Goal: Navigation & Orientation: Find specific page/section

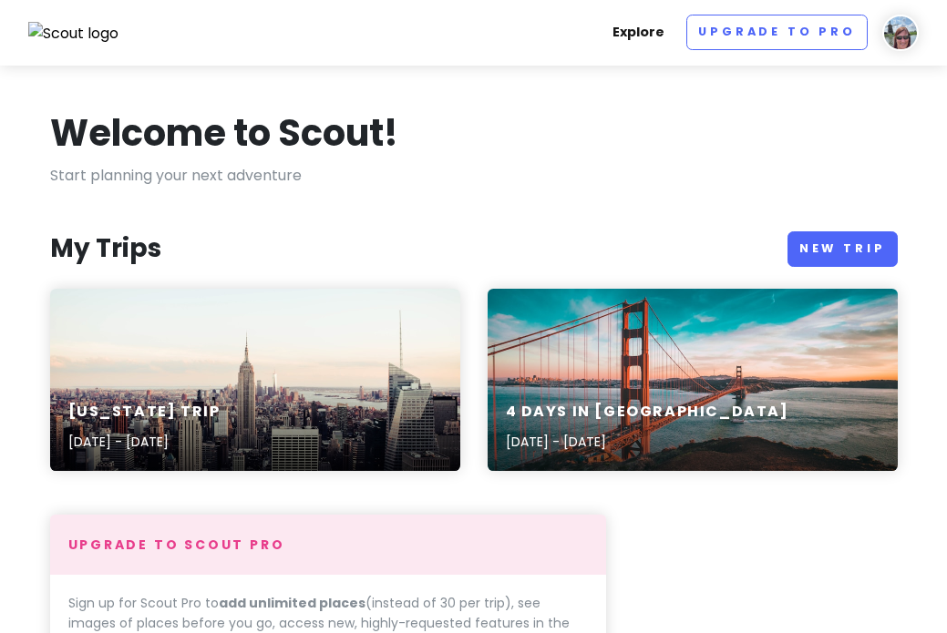
click at [648, 32] on link "Explore" at bounding box center [638, 33] width 67 height 36
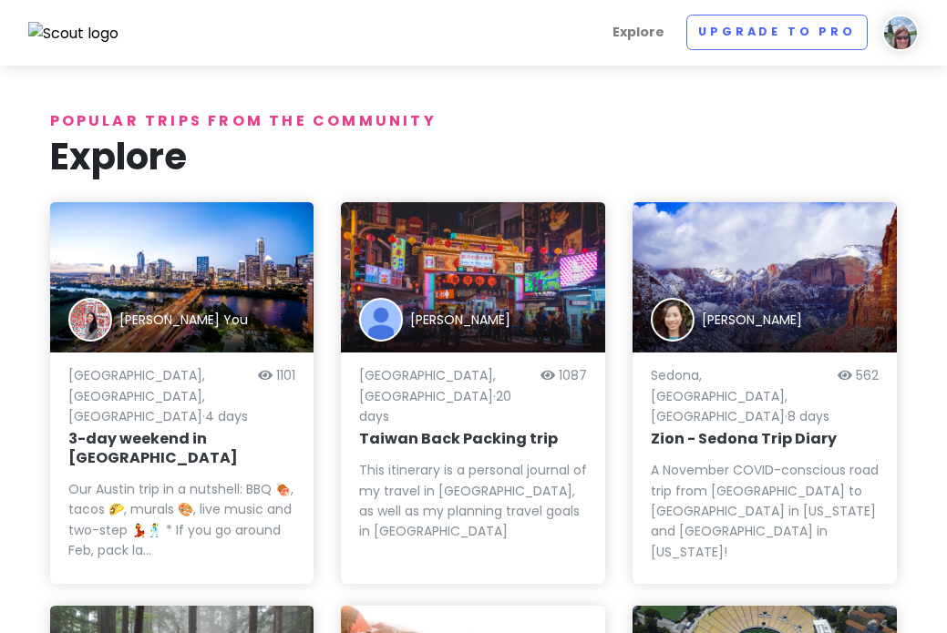
click at [901, 30] on img at bounding box center [900, 33] width 36 height 36
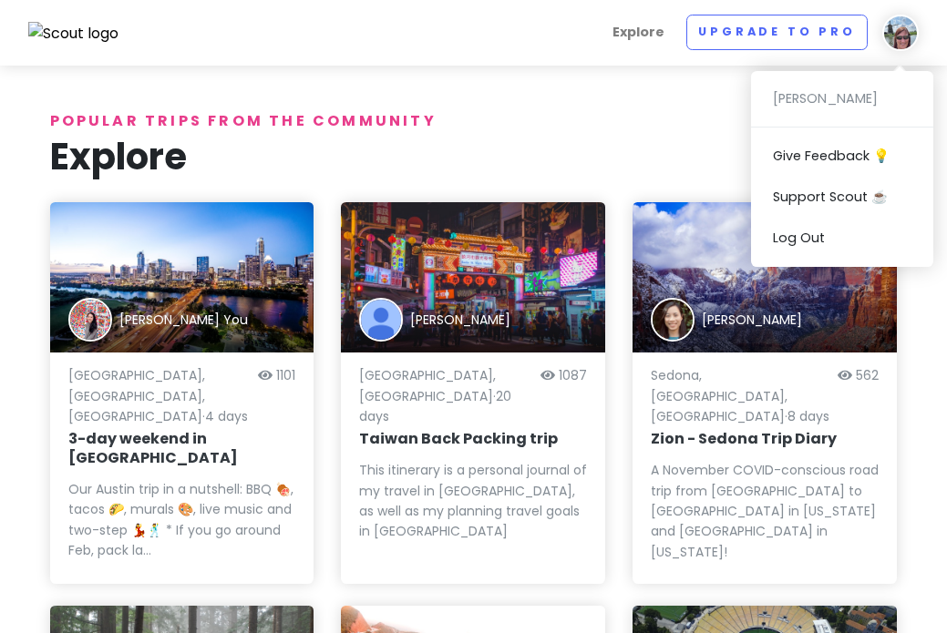
click at [800, 95] on div "[PERSON_NAME] Give Feedback 💡 Support Scout ☕️ Log Out" at bounding box center [842, 169] width 182 height 196
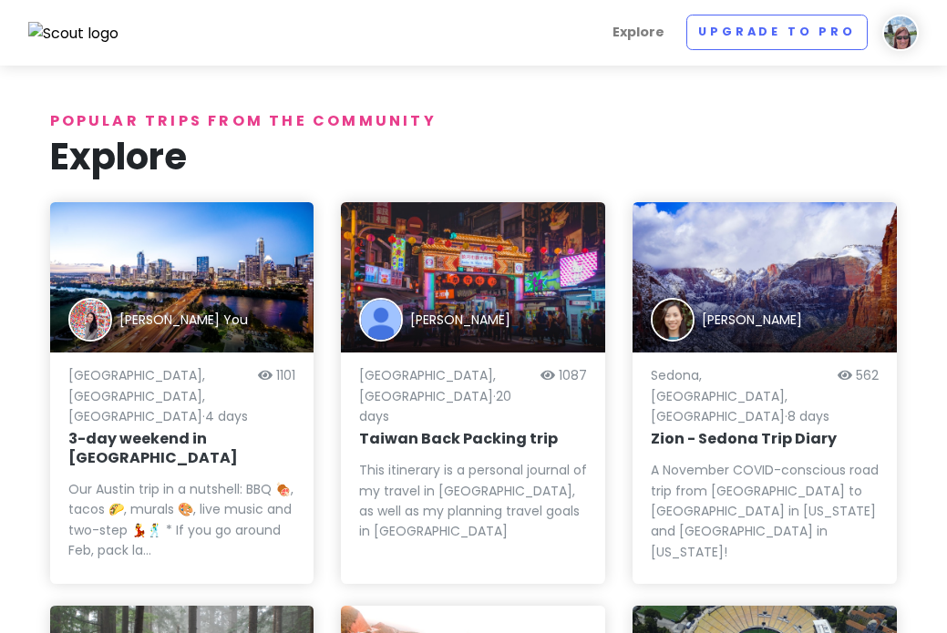
click at [905, 28] on img at bounding box center [900, 33] width 36 height 36
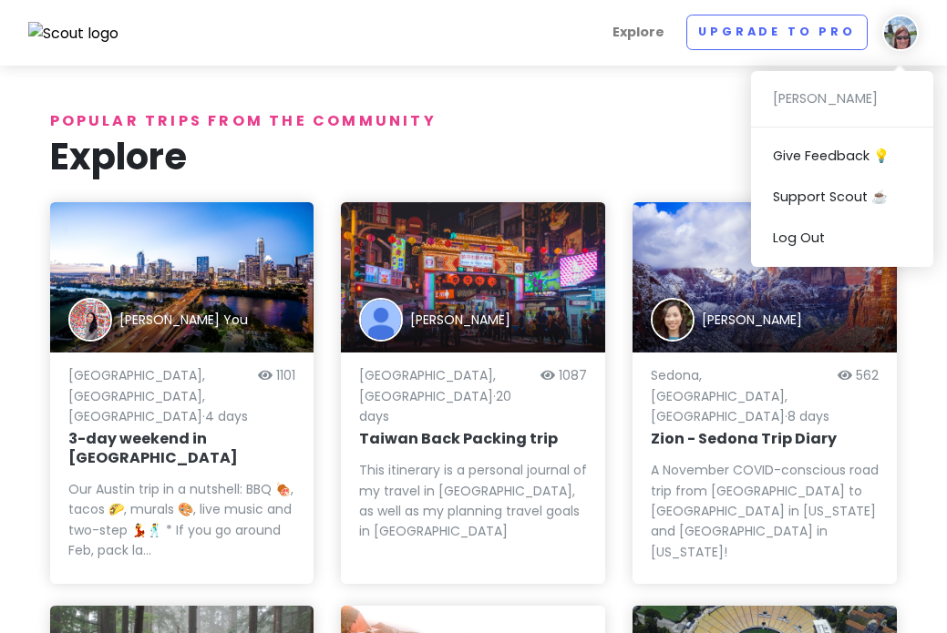
click at [818, 92] on div "[PERSON_NAME] Give Feedback 💡 Support Scout ☕️ Log Out" at bounding box center [842, 169] width 182 height 196
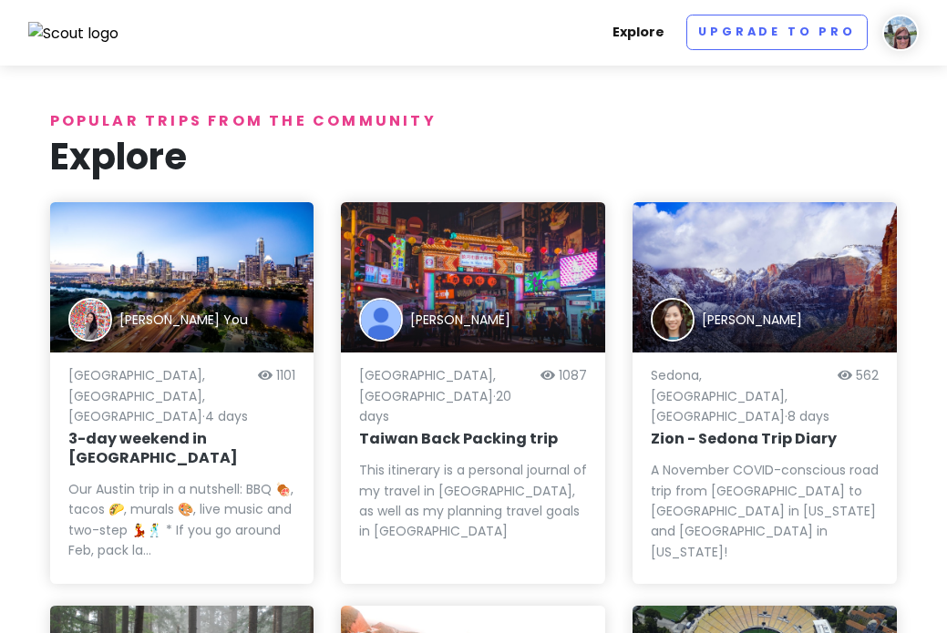
click at [652, 37] on link "Explore" at bounding box center [638, 33] width 67 height 36
click at [650, 29] on link "Explore" at bounding box center [638, 33] width 67 height 36
click at [97, 27] on img at bounding box center [73, 34] width 91 height 24
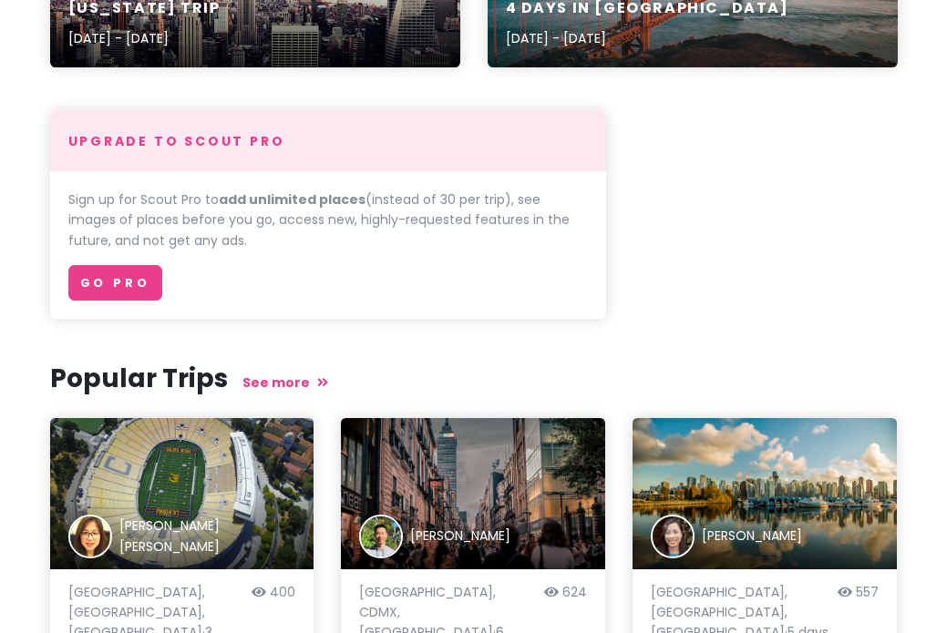
scroll to position [434, 0]
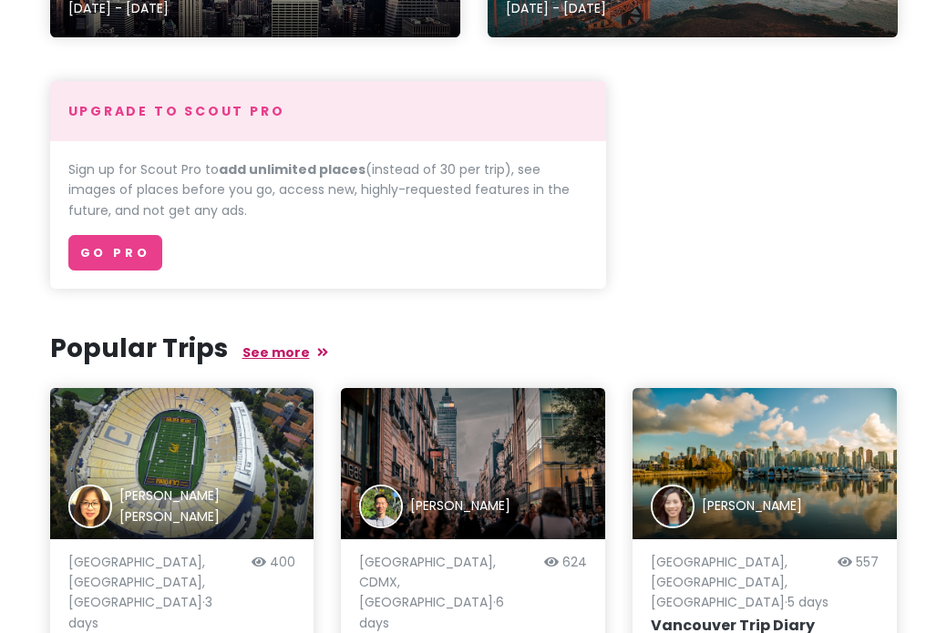
click at [275, 347] on link "See more" at bounding box center [285, 353] width 86 height 18
